Goal: Task Accomplishment & Management: Use online tool/utility

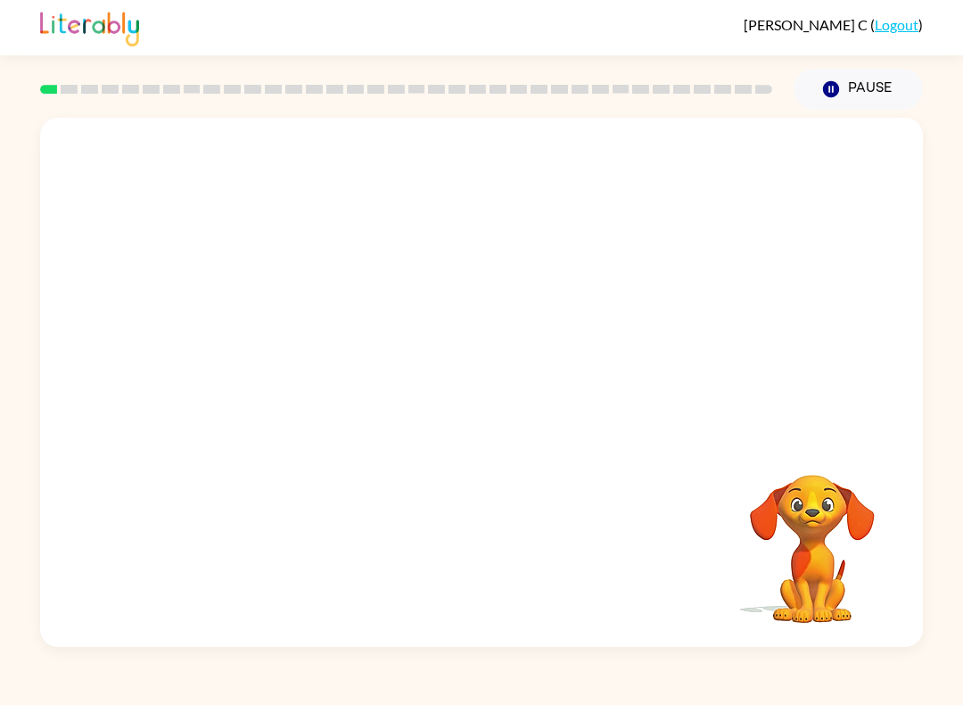
click at [312, 698] on div "[PERSON_NAME] ( Logout ) Pause Pause Your browser must support playing .mp4 fil…" at bounding box center [481, 352] width 963 height 705
click at [483, 387] on icon "button" at bounding box center [481, 390] width 31 height 31
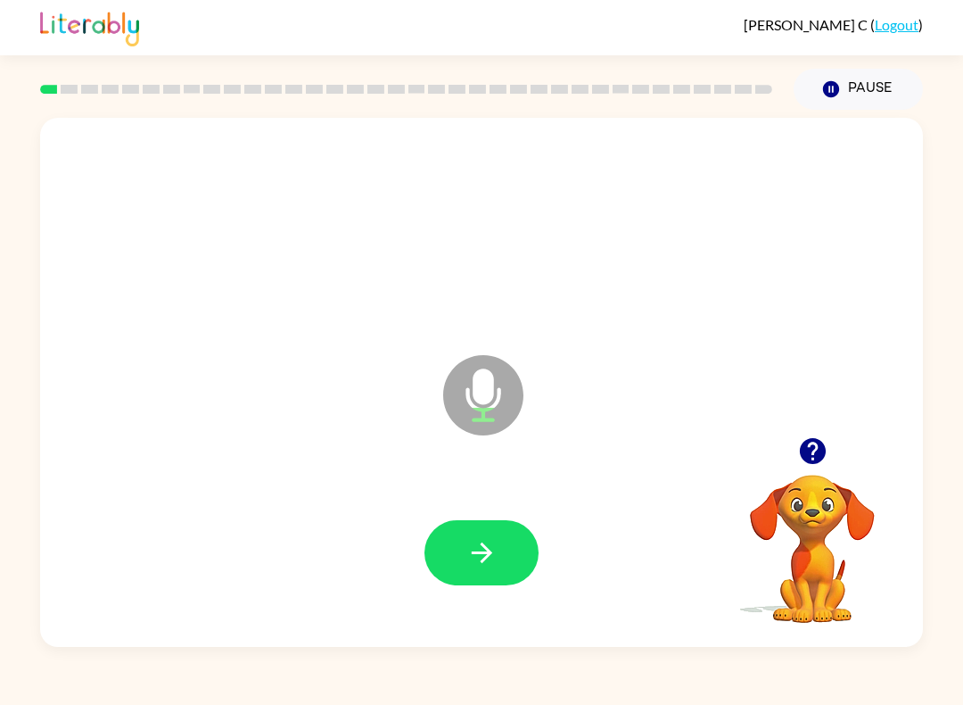
click at [477, 521] on button "button" at bounding box center [481, 552] width 114 height 65
click at [485, 556] on icon "button" at bounding box center [481, 552] width 31 height 31
click at [479, 565] on icon "button" at bounding box center [481, 552] width 31 height 31
click at [497, 557] on icon "button" at bounding box center [481, 552] width 31 height 31
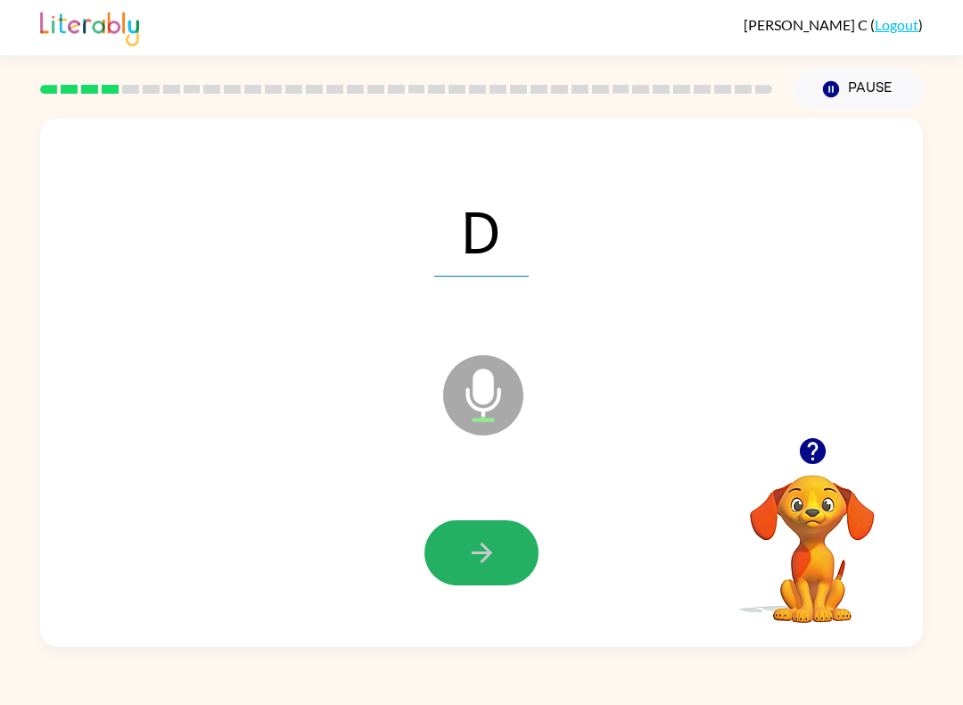
click at [471, 533] on button "button" at bounding box center [481, 552] width 114 height 65
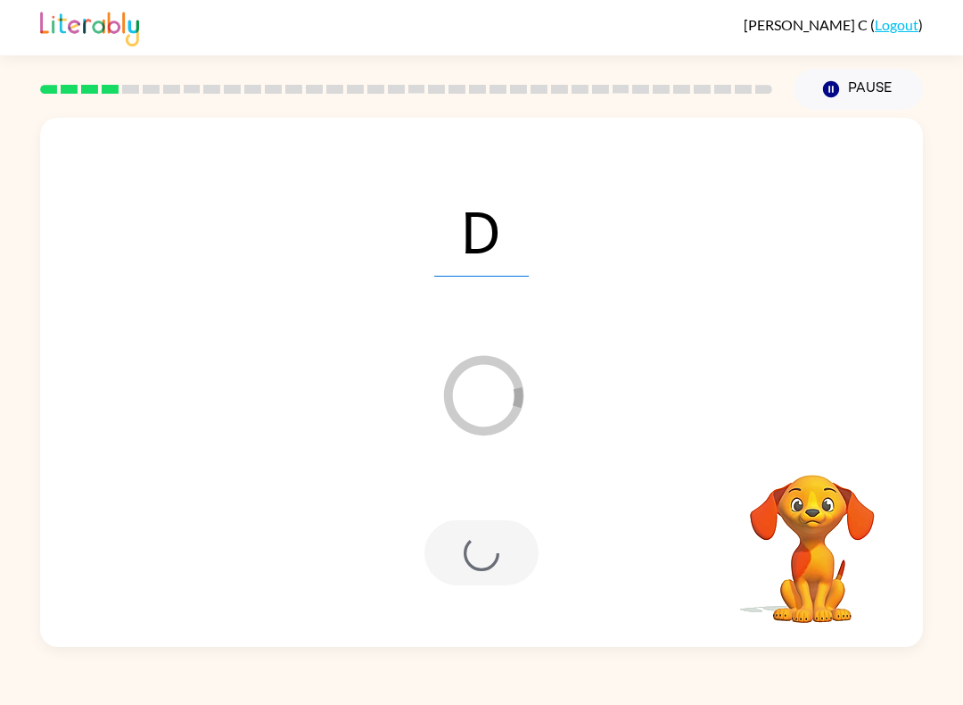
click at [470, 548] on div at bounding box center [481, 552] width 114 height 65
click at [484, 554] on div at bounding box center [481, 552] width 114 height 65
click at [482, 544] on div at bounding box center [481, 552] width 114 height 65
click at [510, 574] on div at bounding box center [481, 552] width 114 height 65
click at [509, 573] on div at bounding box center [481, 552] width 114 height 65
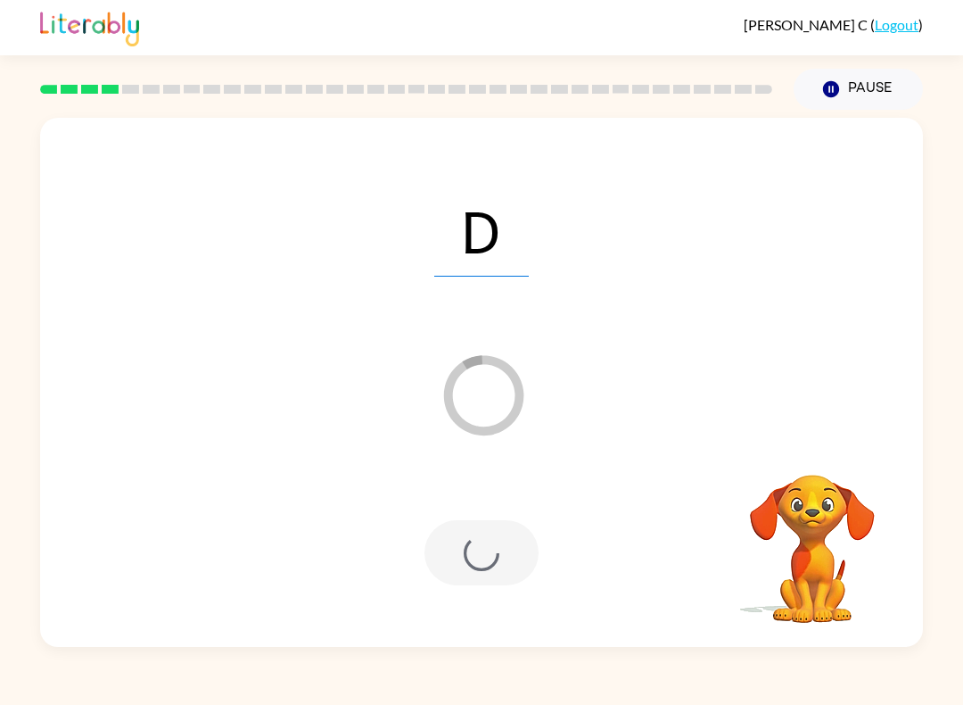
click at [510, 548] on div at bounding box center [481, 552] width 114 height 65
click at [499, 427] on icon at bounding box center [484, 395] width 80 height 80
click at [499, 426] on icon at bounding box center [484, 395] width 80 height 80
click at [507, 403] on icon "Loader Your response is being sent to our graders" at bounding box center [483, 395] width 107 height 107
click at [488, 538] on div at bounding box center [481, 552] width 114 height 65
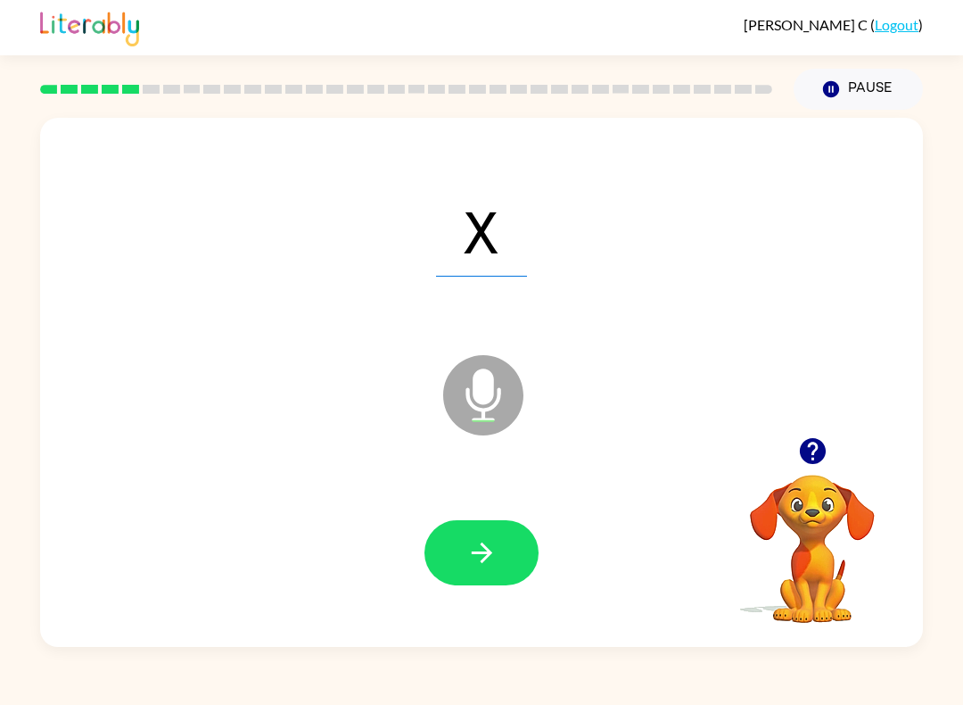
click at [511, 533] on button "button" at bounding box center [481, 552] width 114 height 65
click at [505, 543] on button "button" at bounding box center [481, 552] width 114 height 65
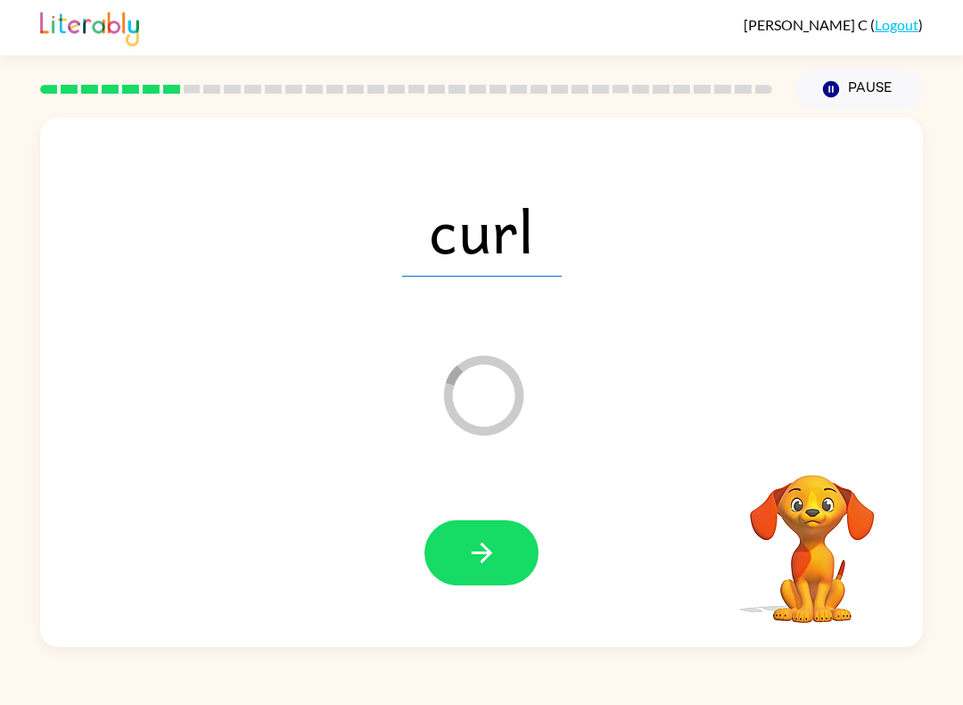
click at [490, 552] on icon "button" at bounding box center [481, 552] width 21 height 21
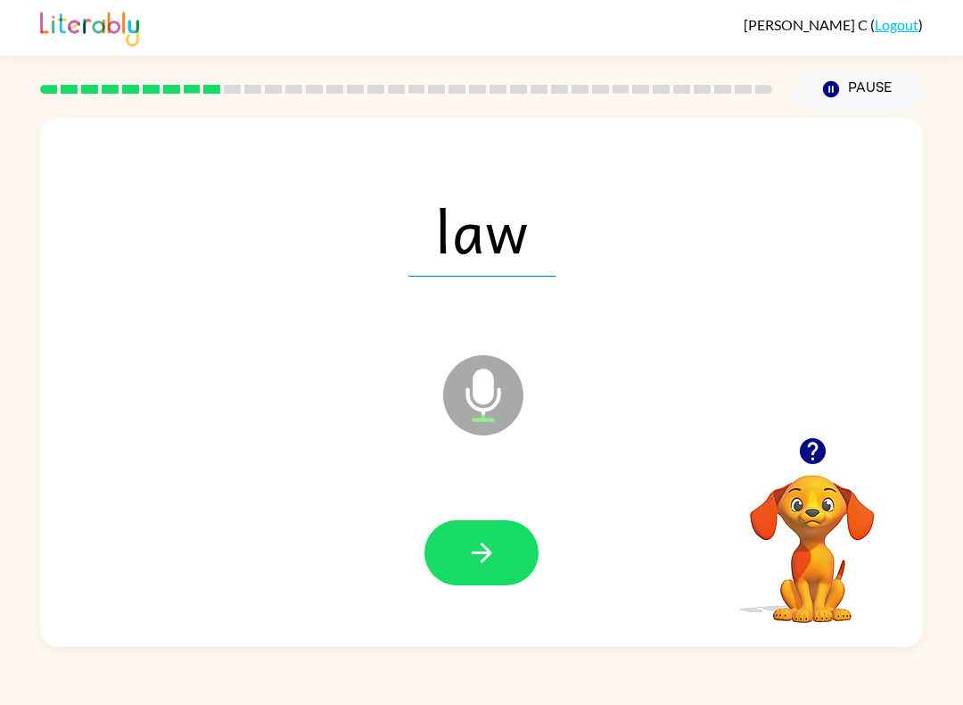
click at [490, 548] on icon "button" at bounding box center [481, 552] width 31 height 31
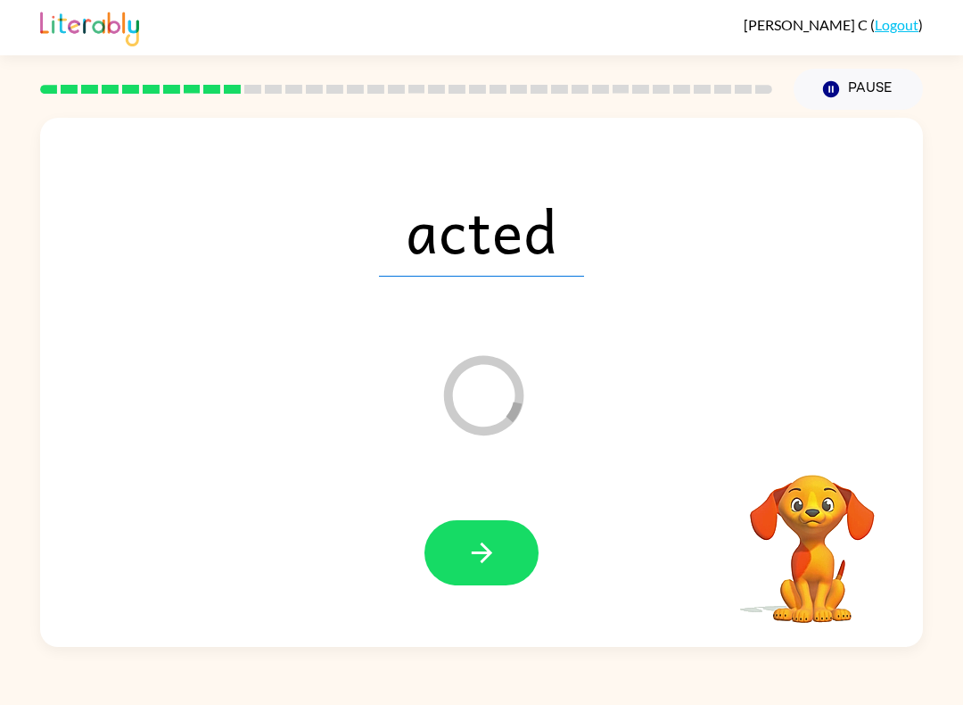
click at [512, 547] on button "button" at bounding box center [481, 552] width 114 height 65
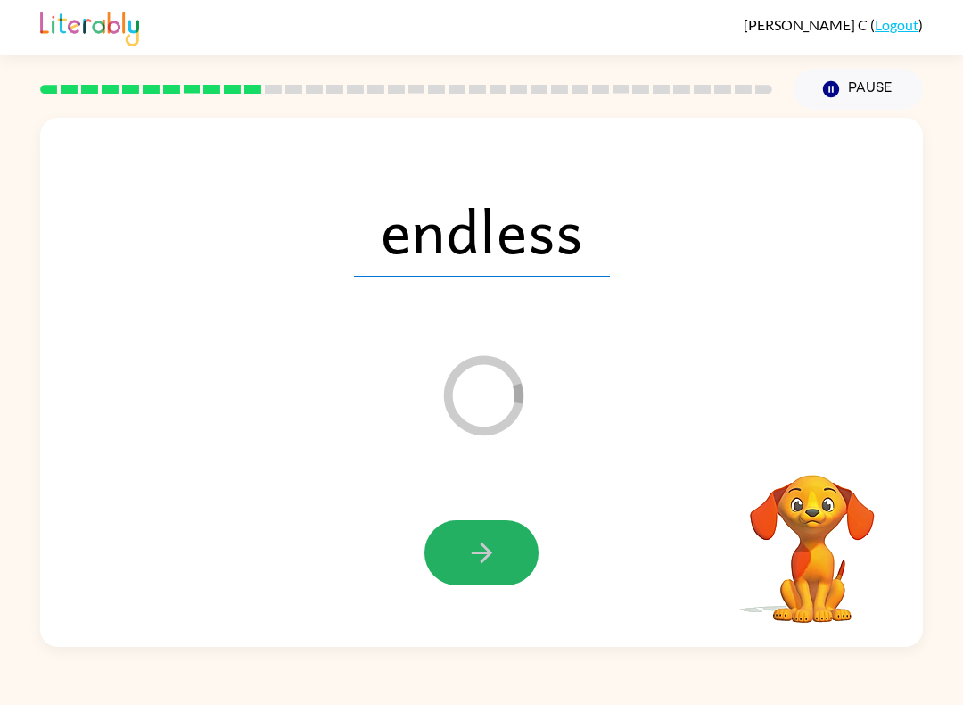
click at [461, 545] on button "button" at bounding box center [481, 552] width 114 height 65
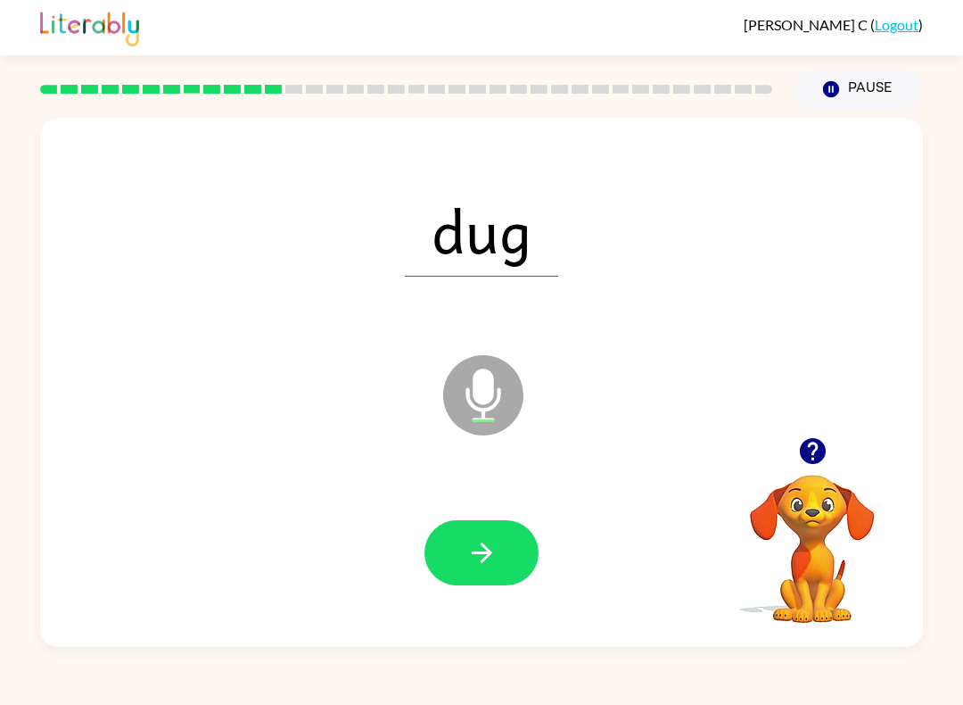
click at [484, 549] on icon "button" at bounding box center [481, 552] width 31 height 31
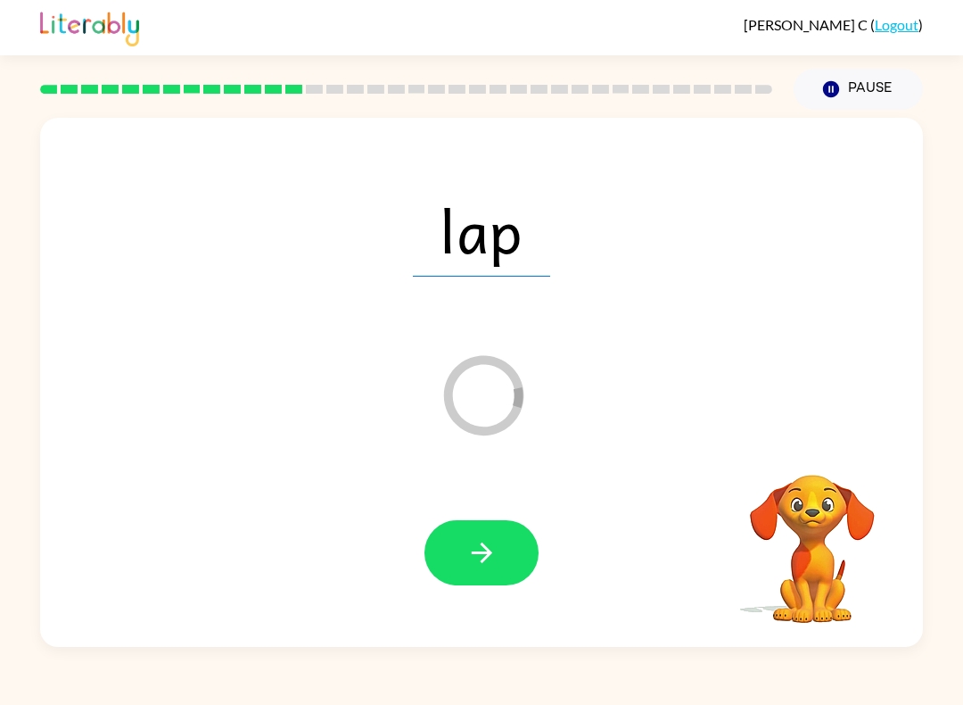
click at [512, 568] on button "button" at bounding box center [481, 552] width 114 height 65
click at [483, 548] on icon "button" at bounding box center [481, 552] width 31 height 31
click at [451, 551] on button "button" at bounding box center [481, 552] width 114 height 65
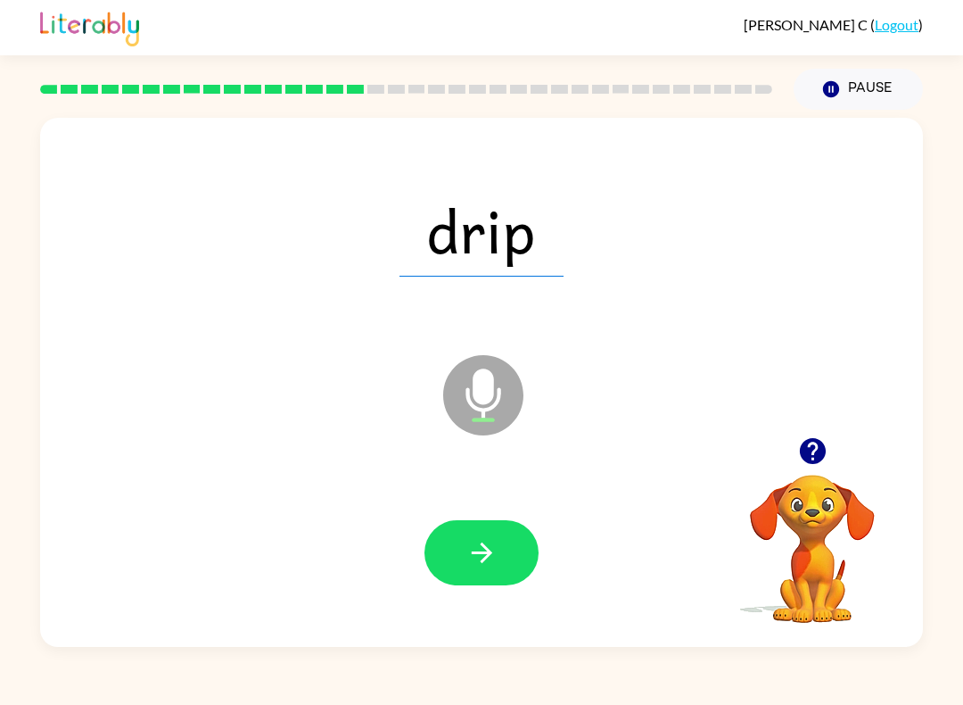
click at [513, 582] on button "button" at bounding box center [481, 552] width 114 height 65
click at [508, 532] on button "button" at bounding box center [481, 552] width 114 height 65
click at [498, 551] on button "button" at bounding box center [481, 552] width 114 height 65
click at [490, 555] on icon "button" at bounding box center [481, 552] width 21 height 21
click at [496, 554] on icon "button" at bounding box center [481, 552] width 31 height 31
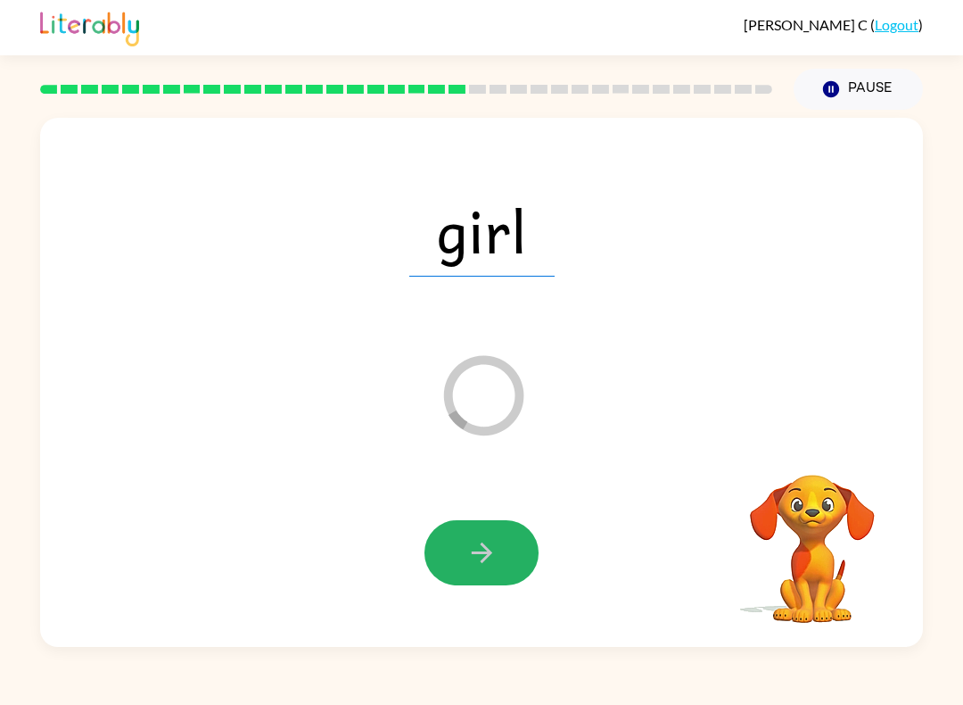
click at [488, 553] on icon "button" at bounding box center [481, 552] width 21 height 21
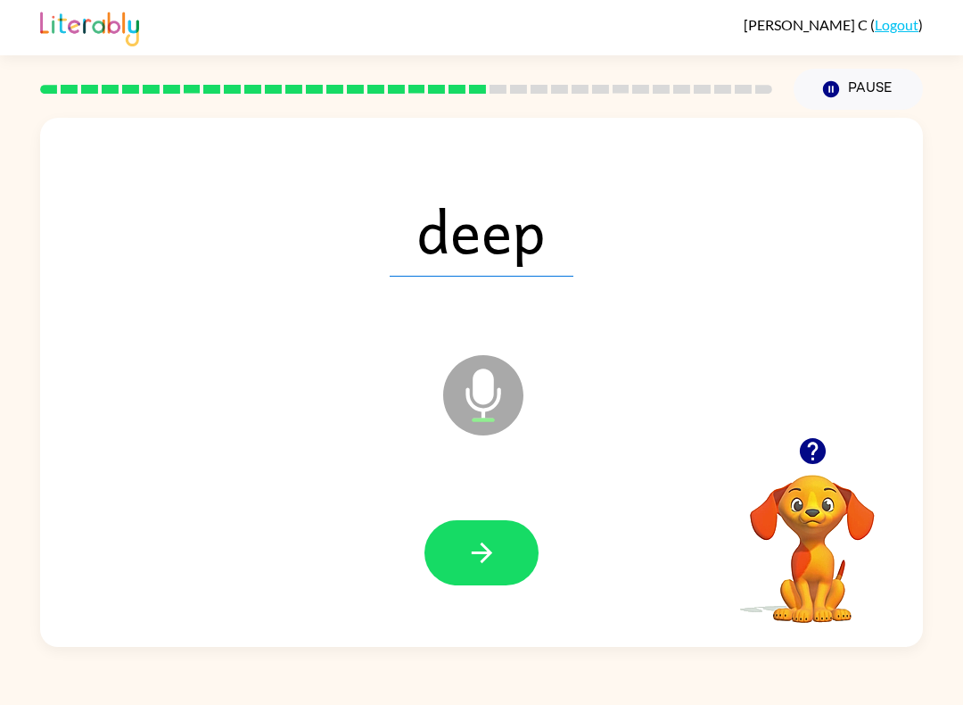
click at [493, 528] on button "button" at bounding box center [481, 552] width 114 height 65
click at [520, 553] on button "button" at bounding box center [481, 552] width 114 height 65
click at [483, 541] on icon "button" at bounding box center [481, 552] width 31 height 31
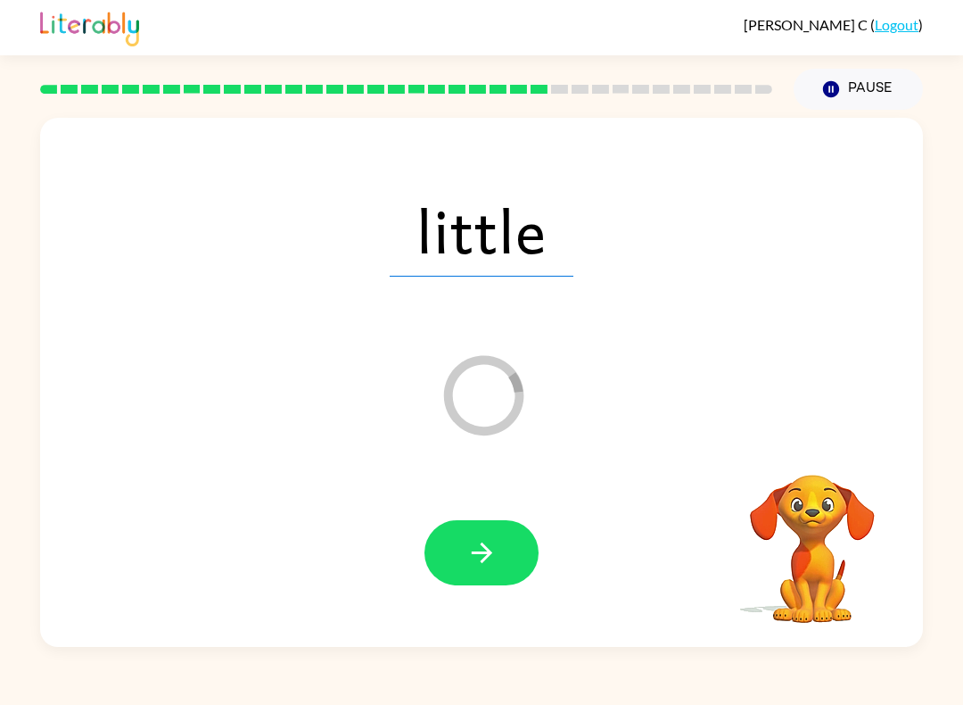
click at [481, 560] on icon "button" at bounding box center [481, 552] width 31 height 31
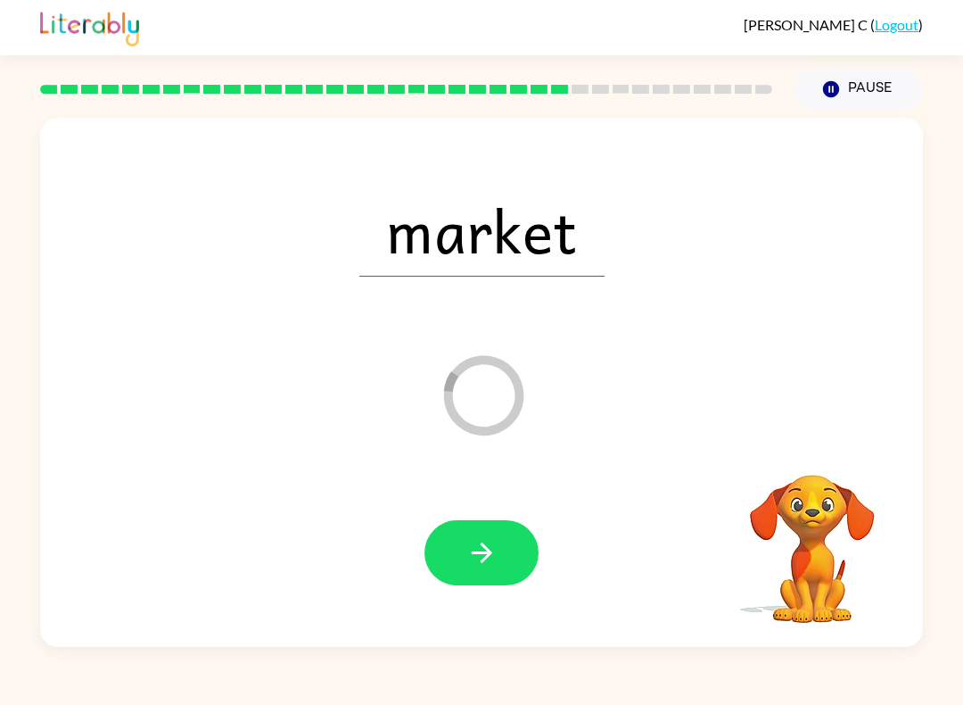
click at [508, 554] on button "button" at bounding box center [481, 552] width 114 height 65
click at [496, 566] on icon "button" at bounding box center [481, 552] width 31 height 31
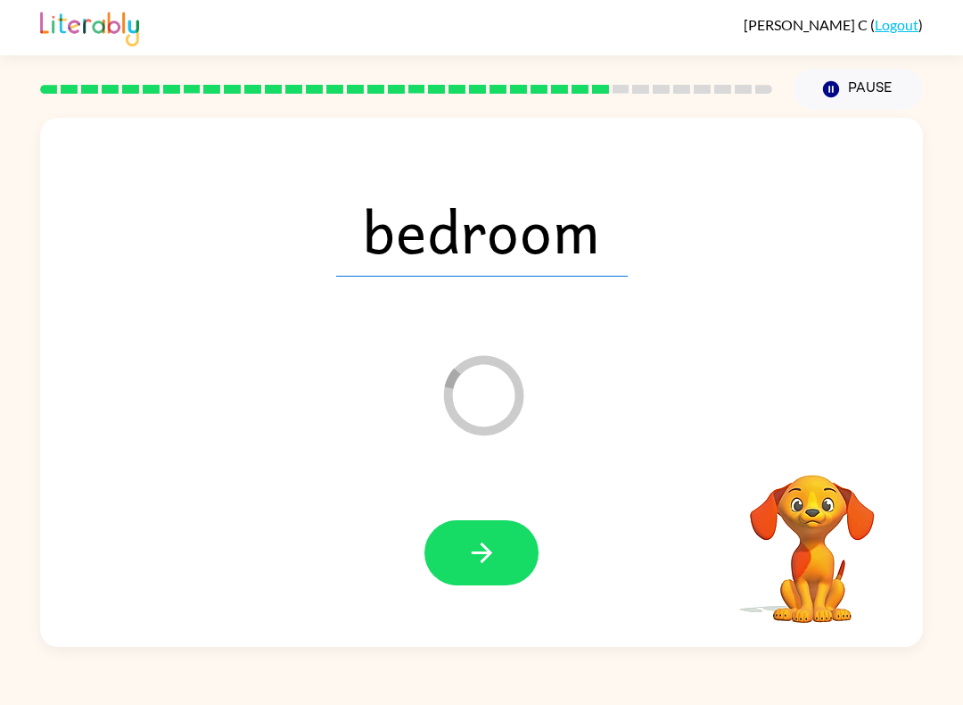
click at [490, 521] on button "button" at bounding box center [481, 552] width 114 height 65
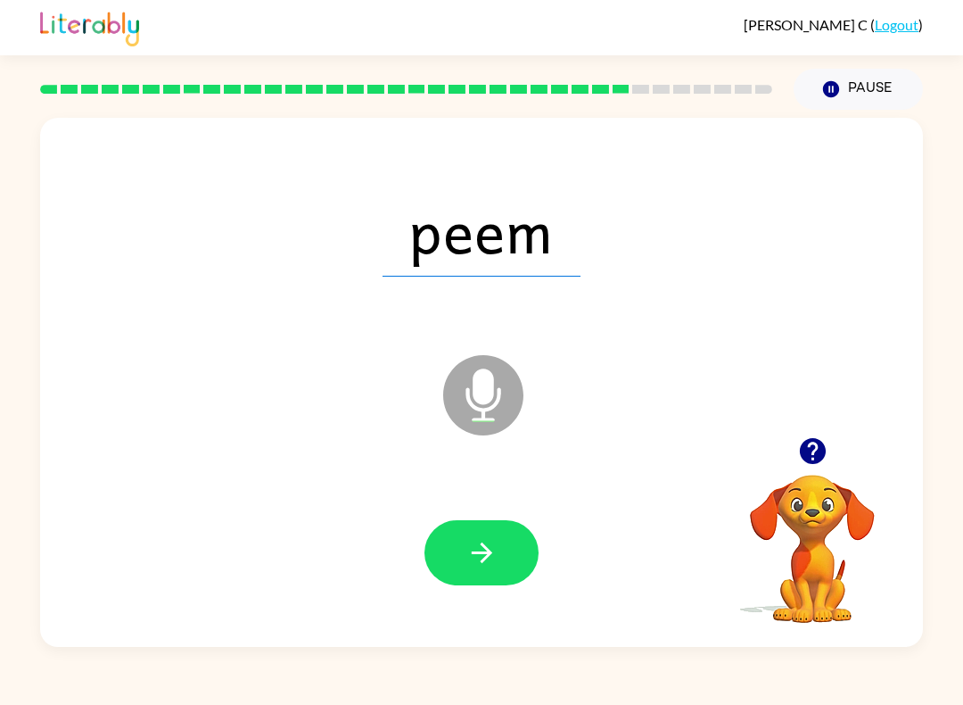
click at [472, 556] on icon "button" at bounding box center [481, 552] width 31 height 31
click at [490, 536] on button "button" at bounding box center [481, 552] width 114 height 65
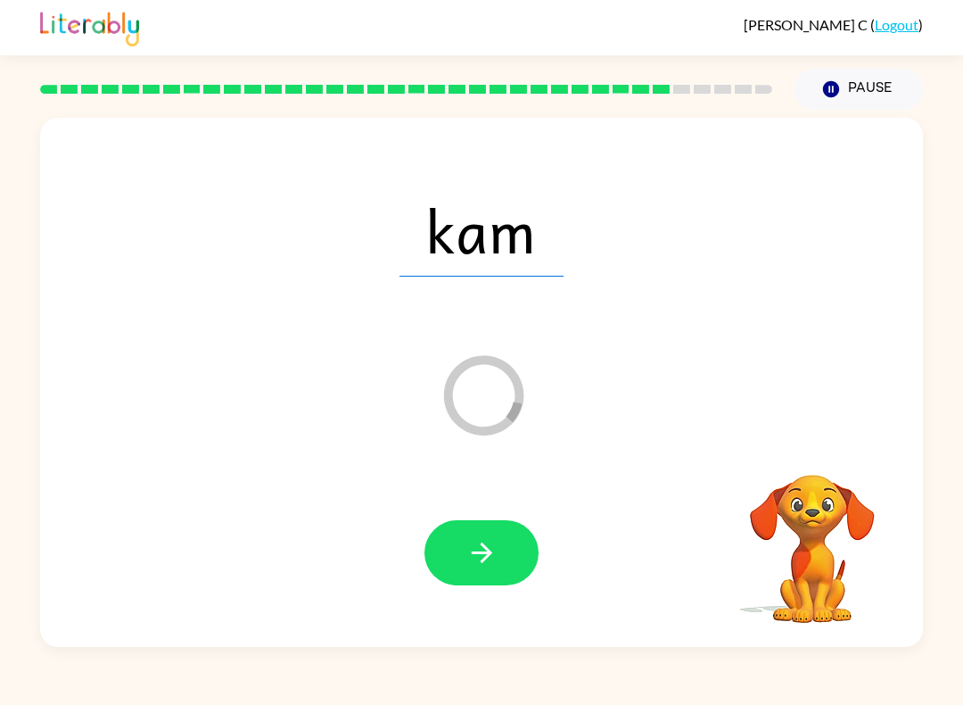
click at [492, 532] on button "button" at bounding box center [481, 552] width 114 height 65
click at [494, 548] on icon "button" at bounding box center [481, 552] width 31 height 31
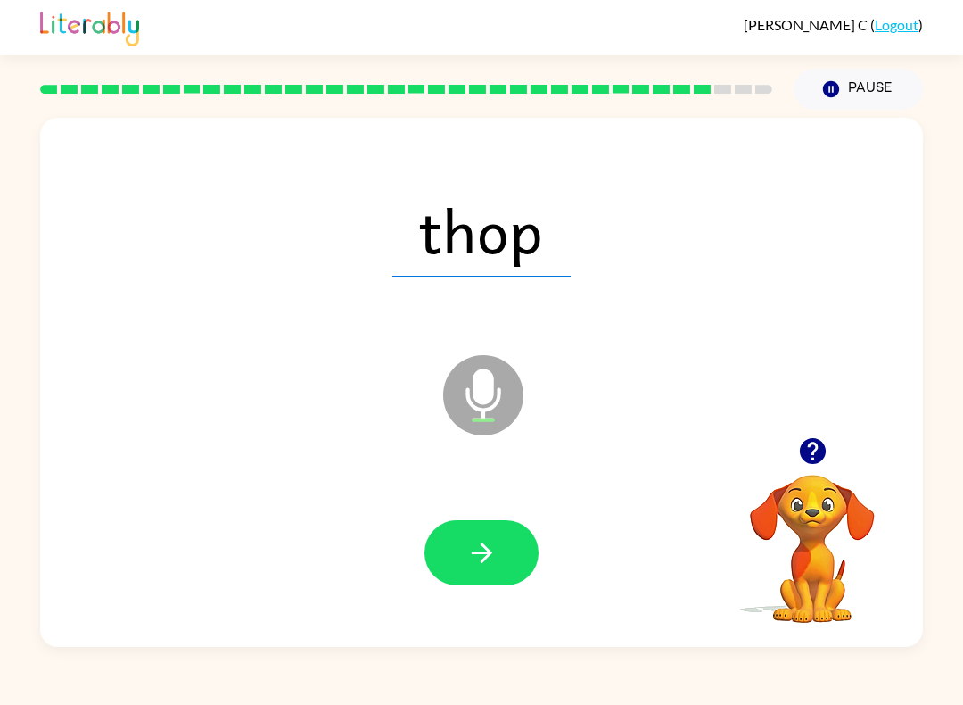
click at [478, 532] on button "button" at bounding box center [481, 552] width 114 height 65
click at [482, 565] on icon "button" at bounding box center [481, 552] width 31 height 31
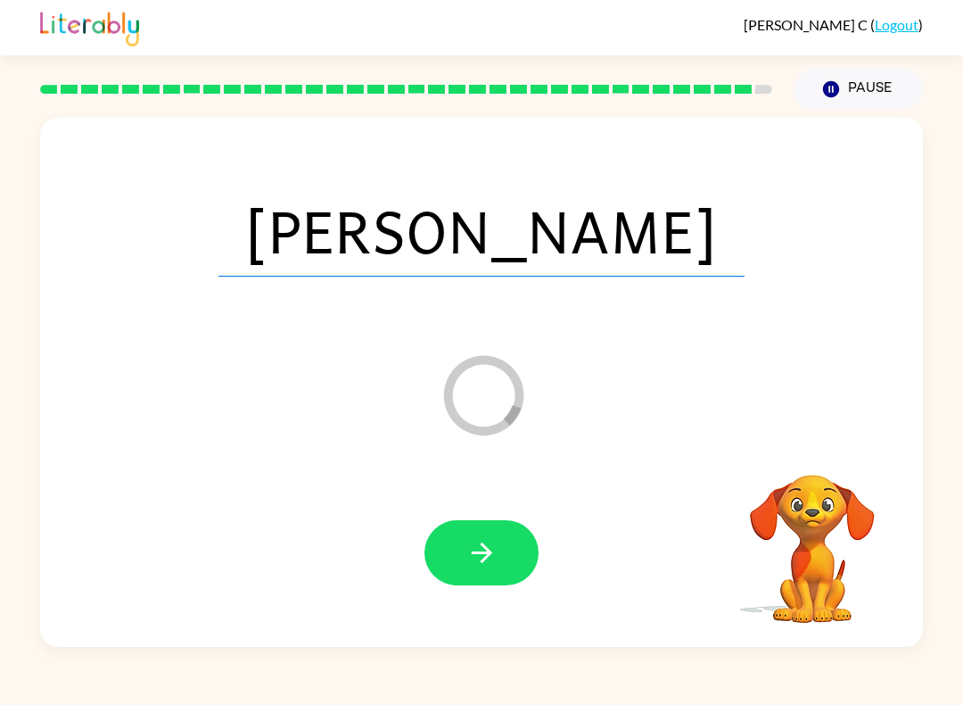
click at [482, 546] on icon "button" at bounding box center [481, 552] width 21 height 21
